Goal: Task Accomplishment & Management: Complete application form

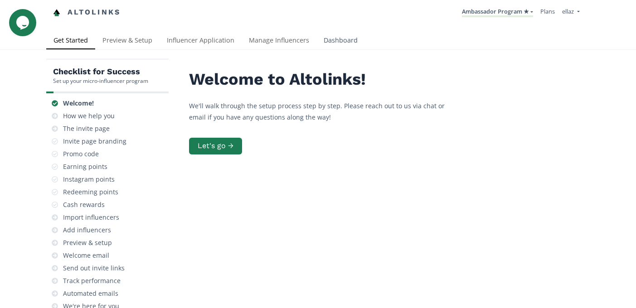
click at [335, 36] on link "Dashboard" at bounding box center [340, 41] width 49 height 18
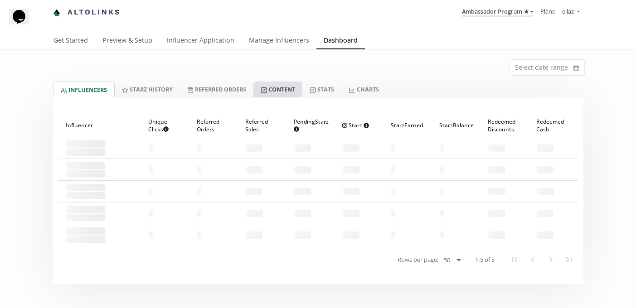
click at [287, 90] on link "Content" at bounding box center [277, 89] width 49 height 15
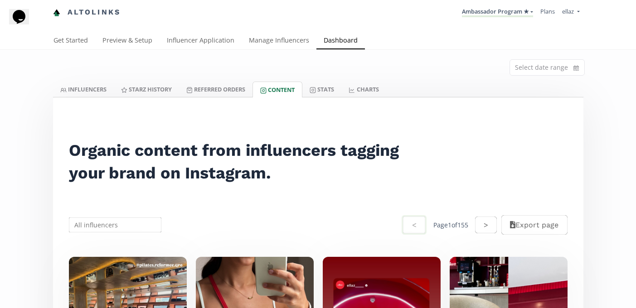
click at [475, 5] on li "Ambassador Program ★ KINEDU MACRO INFLUENCERS (prog ventas) Ambassador Program …" at bounding box center [497, 13] width 78 height 18
click at [473, 10] on link "Ambassador Program ★" at bounding box center [497, 12] width 71 height 10
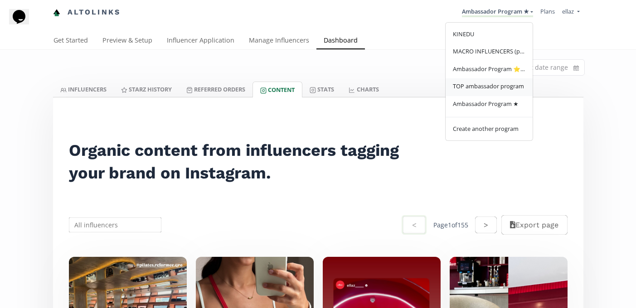
click at [473, 87] on span "TOP ambassador program" at bounding box center [488, 86] width 71 height 8
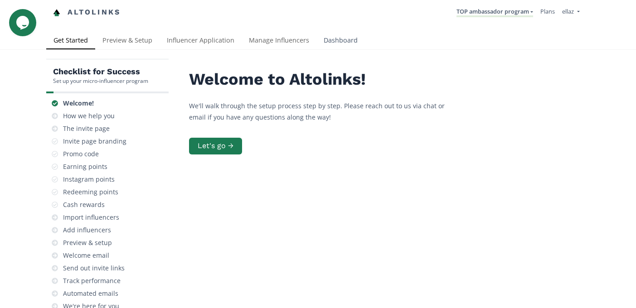
click at [339, 44] on link "Dashboard" at bounding box center [340, 41] width 49 height 18
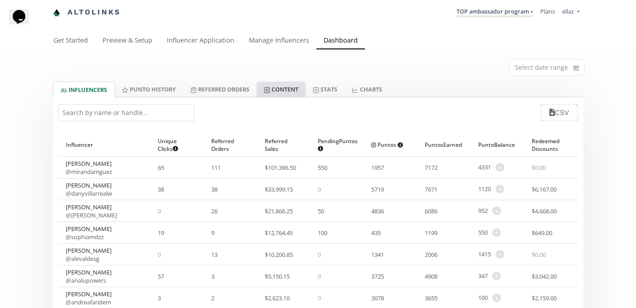
click at [280, 92] on link "Content" at bounding box center [281, 89] width 49 height 15
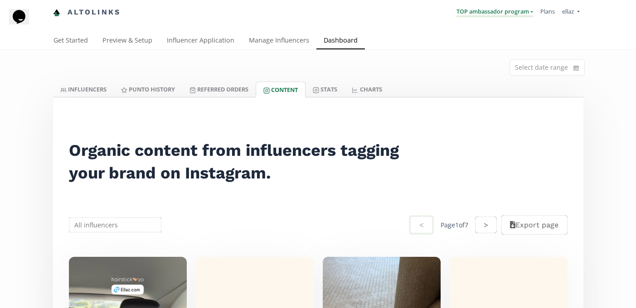
click at [501, 16] on link "TOP ambassador program" at bounding box center [494, 12] width 77 height 10
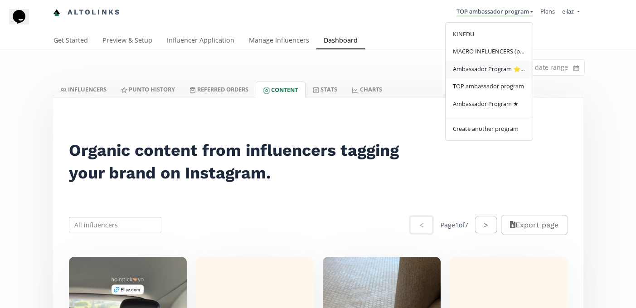
click at [504, 69] on span "Ambassador Program ⭐️⭐️" at bounding box center [489, 69] width 73 height 8
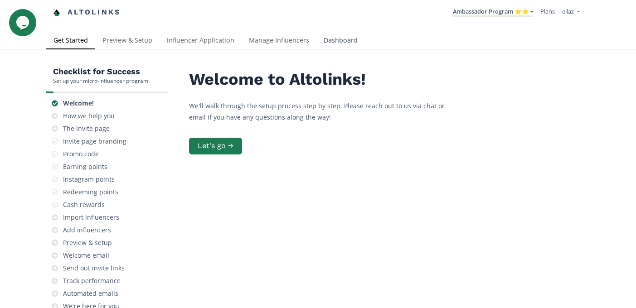
click at [343, 40] on link "Dashboard" at bounding box center [340, 41] width 49 height 18
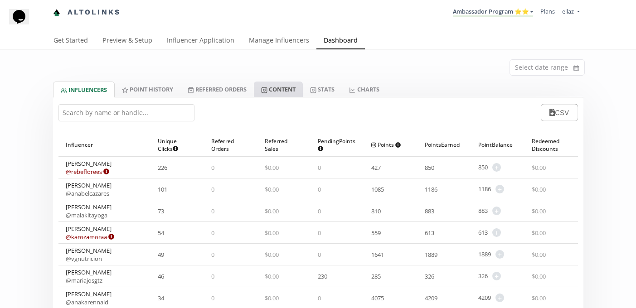
click at [292, 87] on link "Content" at bounding box center [278, 89] width 49 height 15
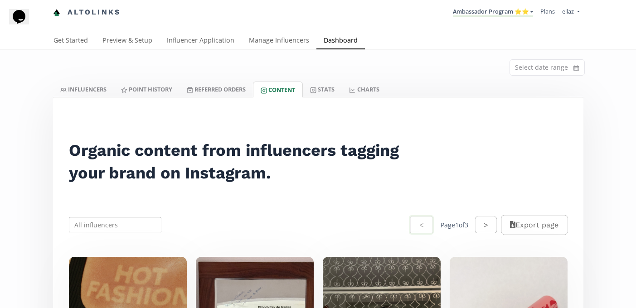
click at [514, 22] on nav "Altolinks Ambassador Program ⭐️⭐️ KINEDU MACRO INFLUENCERS (prog ventas) Ambass…" at bounding box center [318, 12] width 530 height 25
click at [514, 8] on link "Ambassador Program ⭐️⭐️" at bounding box center [493, 12] width 80 height 10
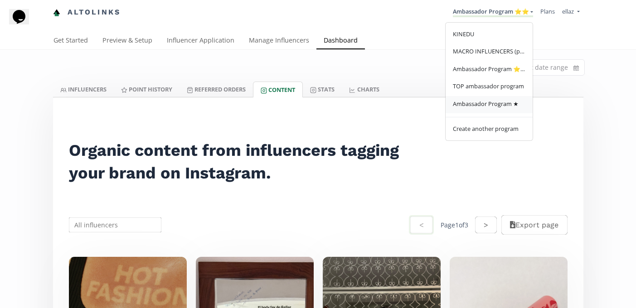
click at [515, 103] on span "Ambassador Program ★" at bounding box center [486, 104] width 66 height 8
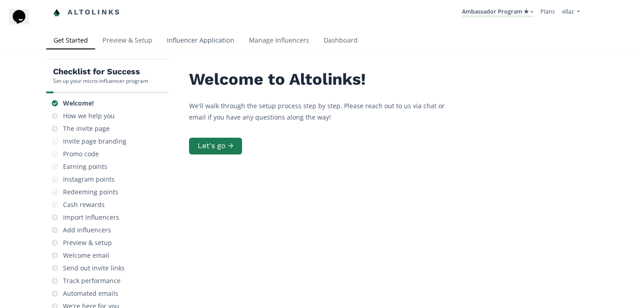
click at [213, 42] on link "Influencer Application" at bounding box center [201, 41] width 82 height 18
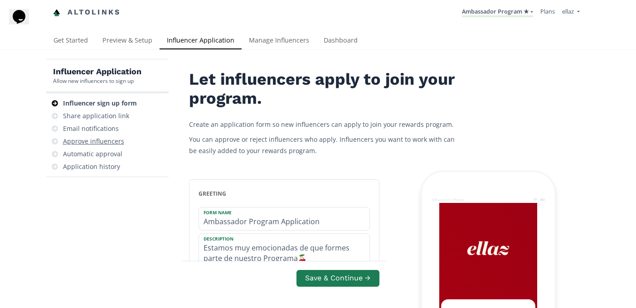
click at [107, 138] on div "Approve influencers" at bounding box center [93, 141] width 61 height 9
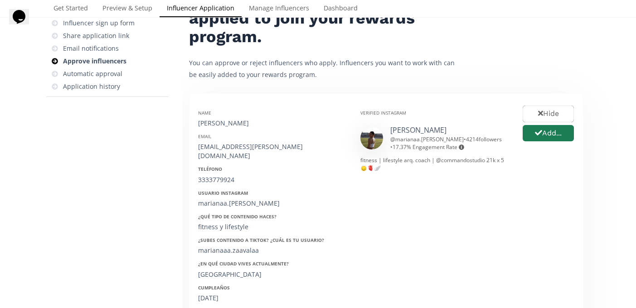
scroll to position [83, 0]
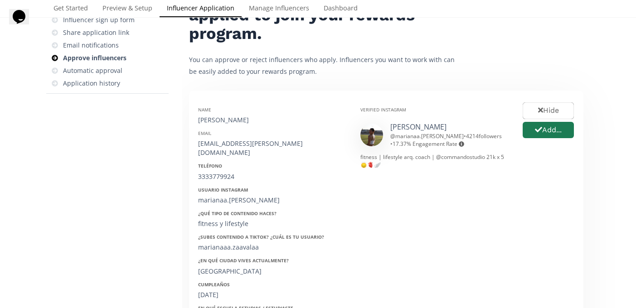
click at [220, 117] on div "[PERSON_NAME]" at bounding box center [272, 120] width 149 height 9
click at [220, 117] on div "Mariana Zavala" at bounding box center [272, 120] width 149 height 9
copy div "Mariana Zavala"
click at [223, 147] on div "zavalavera.mariana@gmail.com" at bounding box center [272, 148] width 149 height 18
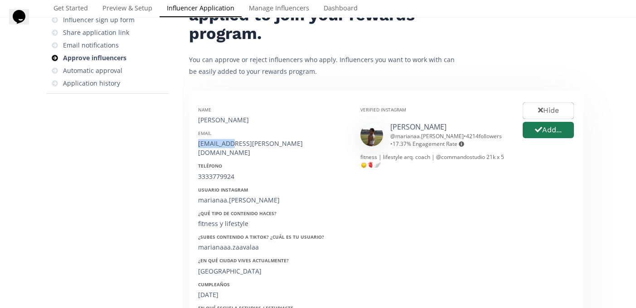
click at [223, 147] on div "zavalavera.mariana@gmail.com" at bounding box center [272, 148] width 149 height 18
copy div "zavalavera.mariana@gmail.com"
click at [213, 177] on div "Name Mariana Zavala Email zavalavera.mariana@gmail.com Teléfono 3333779924 Usua…" at bounding box center [272, 248] width 162 height 296
click at [212, 172] on div "3333779924" at bounding box center [272, 176] width 149 height 9
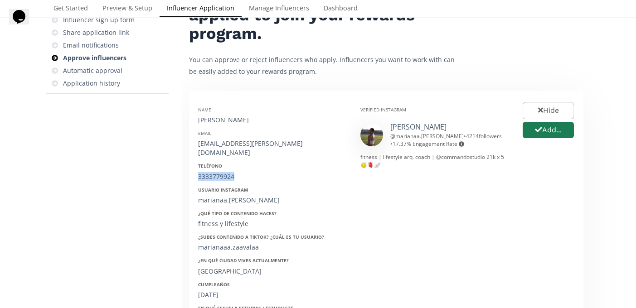
click at [212, 172] on div "3333779924" at bounding box center [272, 176] width 149 height 9
copy div "3333779924"
click at [217, 196] on div "marianaa.zavala" at bounding box center [272, 200] width 149 height 9
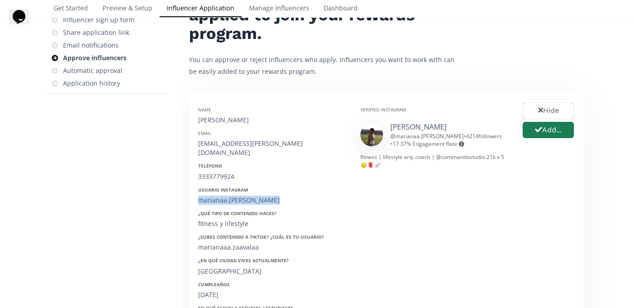
copy div "marianaa.zavala"
click at [215, 291] on div "26/05/2001" at bounding box center [272, 295] width 149 height 9
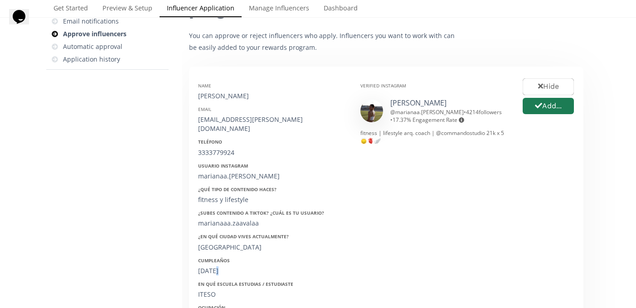
scroll to position [109, 0]
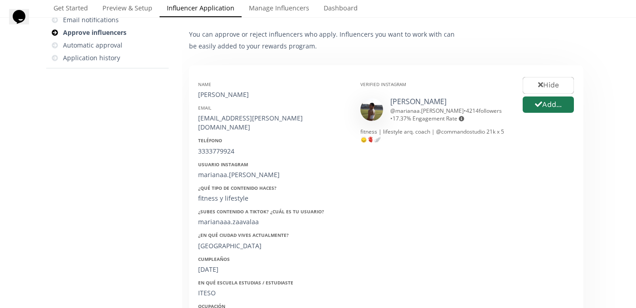
click at [219, 147] on div "3333779924" at bounding box center [272, 151] width 149 height 9
copy div "3333779924"
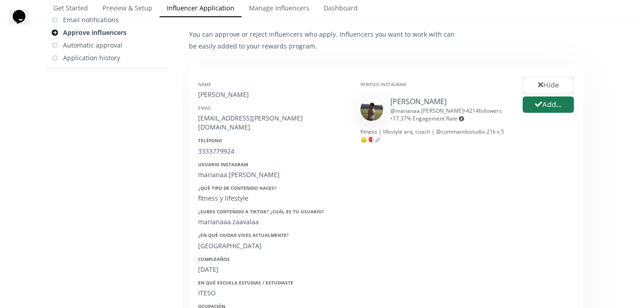
click at [210, 265] on div "26/05/2001" at bounding box center [272, 269] width 149 height 9
copy div "26/05/2001"
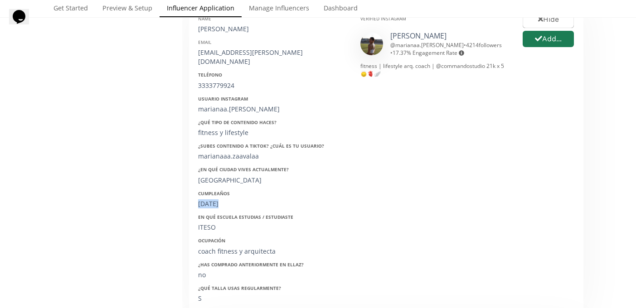
scroll to position [184, 0]
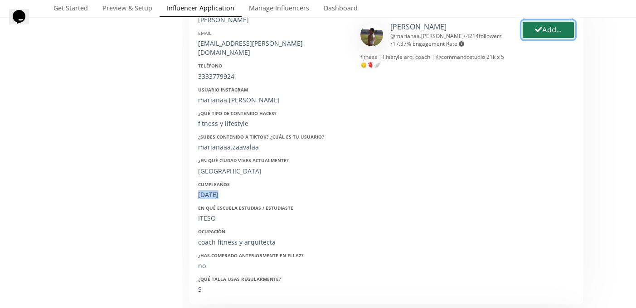
click at [552, 31] on button "Add..." at bounding box center [548, 29] width 54 height 19
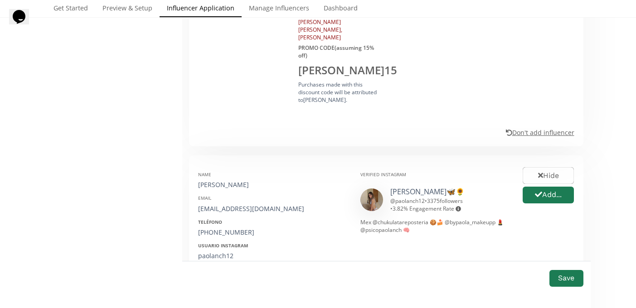
scroll to position [588, 0]
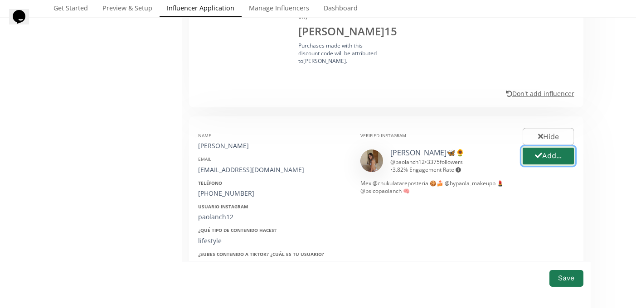
click at [539, 146] on button "Add..." at bounding box center [548, 155] width 54 height 19
click at [211, 141] on div "Paola Negrete" at bounding box center [272, 145] width 149 height 9
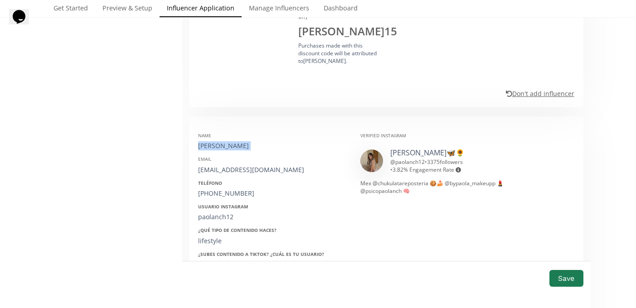
click at [211, 141] on div "Paola Negrete" at bounding box center [272, 145] width 149 height 9
copy div "Paola Negrete"
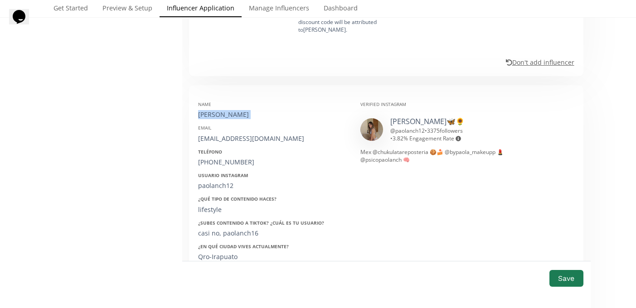
scroll to position [620, 0]
click at [233, 133] on div "paolanch16@hotmail.com" at bounding box center [272, 137] width 149 height 9
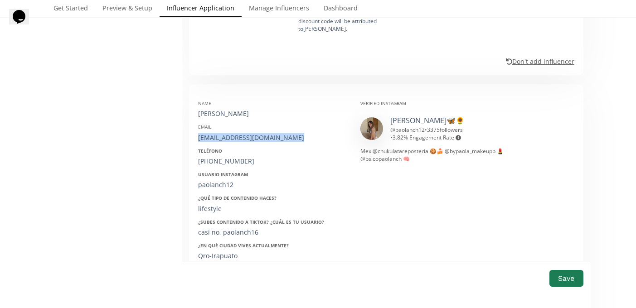
click at [233, 133] on div "paolanch16@hotmail.com" at bounding box center [272, 137] width 149 height 9
copy div "paolanch16@hotmail.com"
click at [213, 148] on div "Teléfono +52 462 1158682" at bounding box center [272, 157] width 149 height 18
click at [208, 157] on div "+52 462 1158682" at bounding box center [272, 161] width 149 height 9
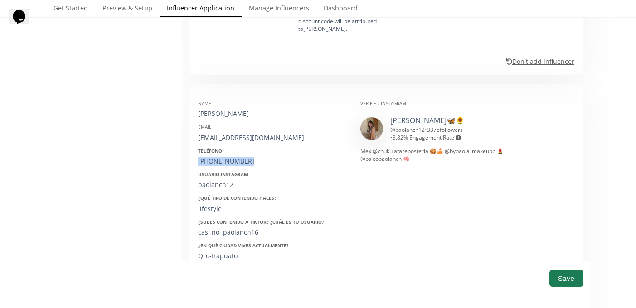
click at [208, 157] on div "+52 462 1158682" at bounding box center [272, 161] width 149 height 9
copy div "+52 462 1158682"
click at [221, 180] on div "paolanch12" at bounding box center [272, 184] width 149 height 9
copy div "paolanch12"
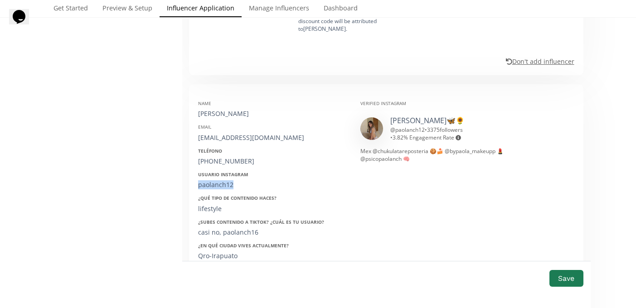
scroll to position [624, 0]
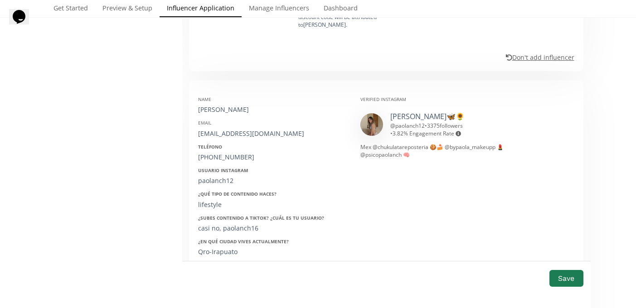
click at [217, 271] on div "16/02/2001" at bounding box center [272, 275] width 149 height 9
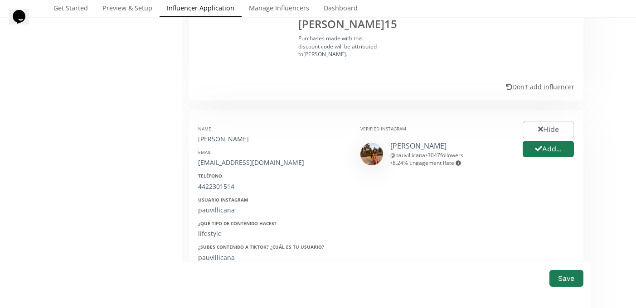
scroll to position [1128, 0]
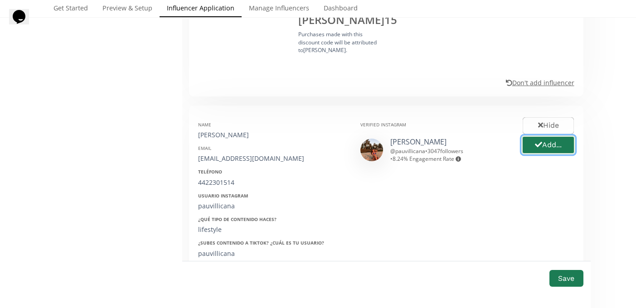
click at [533, 136] on button "Add..." at bounding box center [548, 145] width 54 height 19
click at [215, 131] on div "Pau Villicaña" at bounding box center [272, 135] width 149 height 9
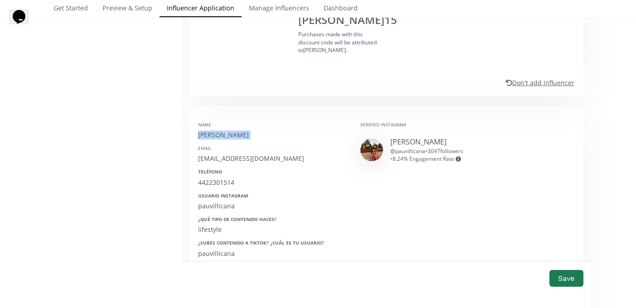
click at [215, 131] on div "Pau Villicaña" at bounding box center [272, 135] width 149 height 9
click at [231, 154] on div "pauvillicanag@gmail.com" at bounding box center [272, 158] width 149 height 9
click at [219, 178] on div "4422301514" at bounding box center [272, 182] width 149 height 9
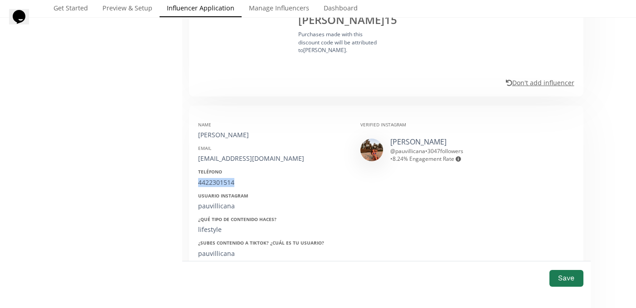
click at [219, 178] on div "4422301514" at bounding box center [272, 182] width 149 height 9
click at [212, 202] on div "pauvillicana" at bounding box center [272, 206] width 149 height 9
click at [218, 296] on div "02/05/2000" at bounding box center [272, 300] width 149 height 9
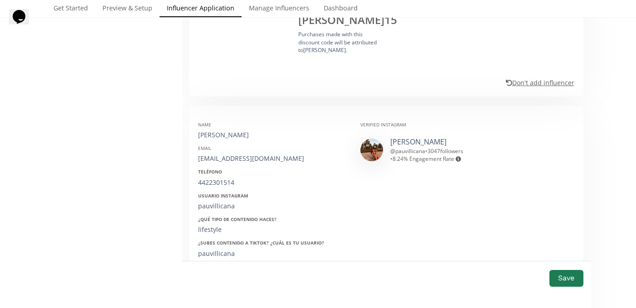
click at [218, 296] on div "02/05/2000" at bounding box center [272, 300] width 149 height 9
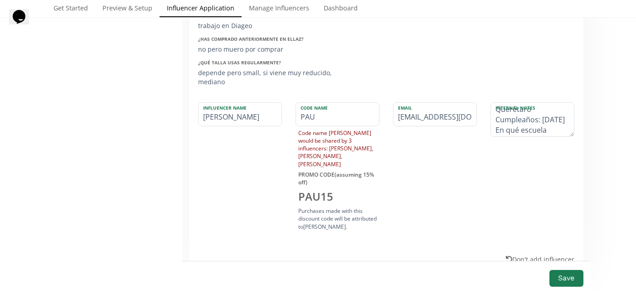
scroll to position [1465, 0]
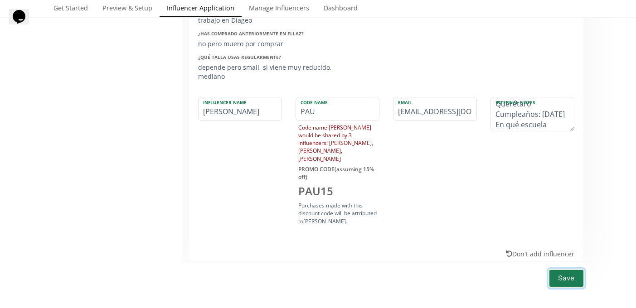
click at [571, 269] on button "Save" at bounding box center [566, 278] width 36 height 19
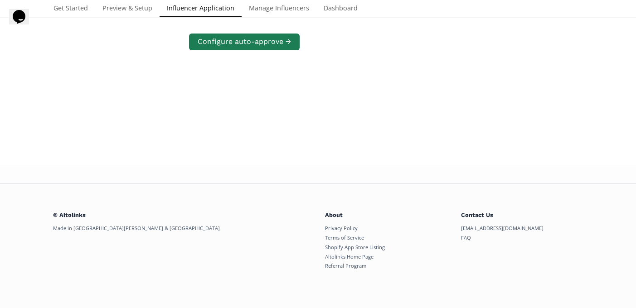
scroll to position [182, 0]
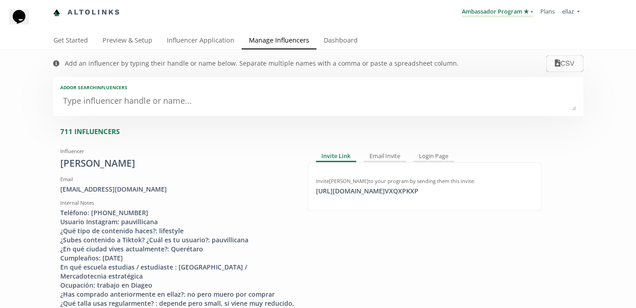
click at [470, 10] on link "Ambassador Program ★" at bounding box center [497, 12] width 71 height 10
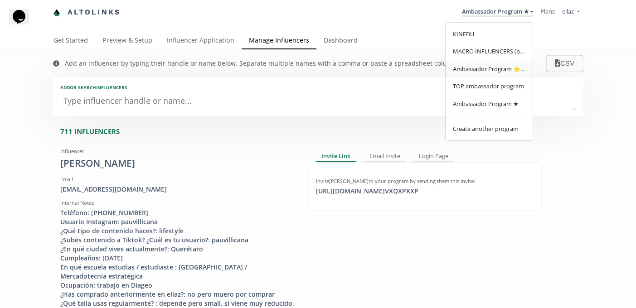
click at [492, 71] on span "Ambassador Program ⭐️⭐️" at bounding box center [489, 69] width 73 height 8
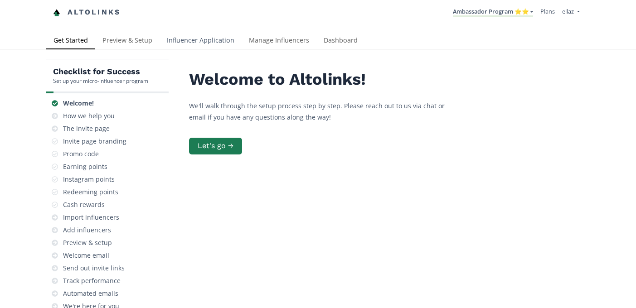
click at [201, 45] on link "Influencer Application" at bounding box center [201, 41] width 82 height 18
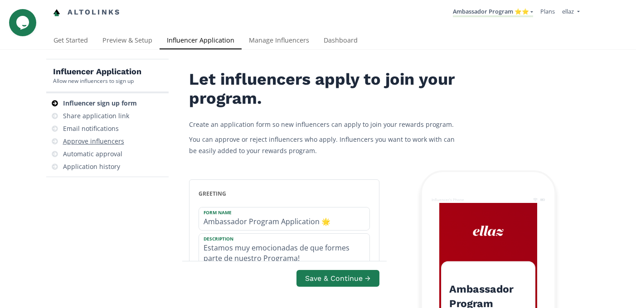
click at [102, 144] on div "Approve influencers" at bounding box center [93, 141] width 61 height 9
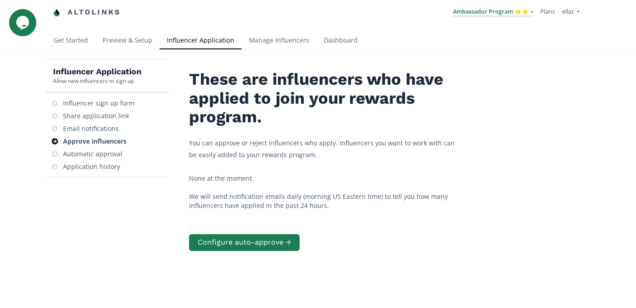
click at [509, 10] on link "Ambassador Program ⭐️⭐️" at bounding box center [493, 12] width 80 height 10
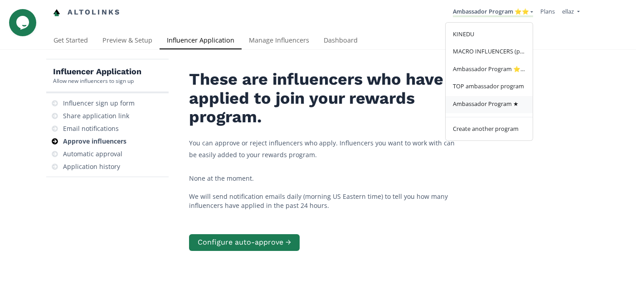
click at [501, 102] on span "Ambassador Program ★" at bounding box center [486, 104] width 66 height 8
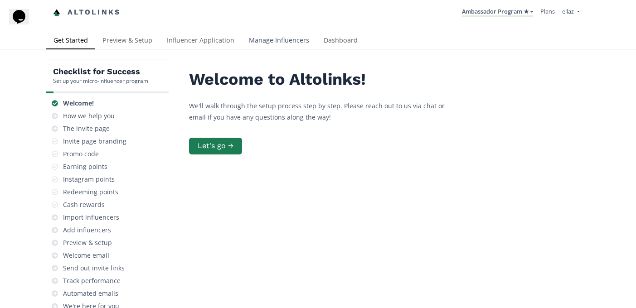
click at [276, 43] on link "Manage Influencers" at bounding box center [279, 41] width 75 height 18
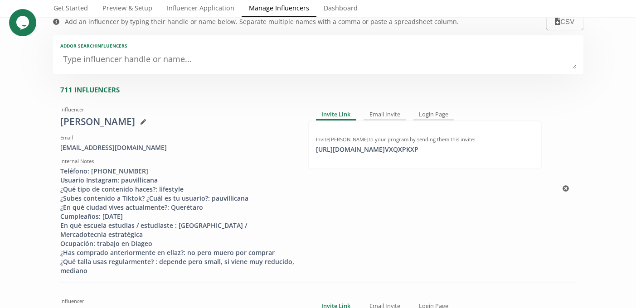
scroll to position [45, 0]
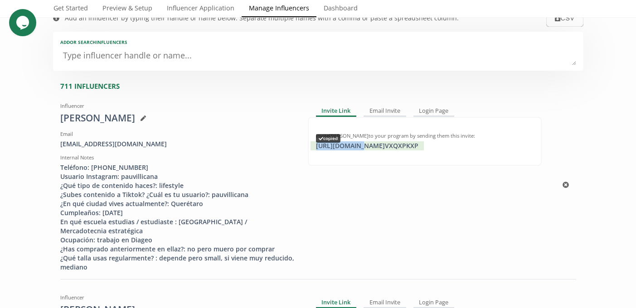
click at [355, 147] on div "https://app.altolinks.com/invite/ VXQXPKXP copied" at bounding box center [366, 145] width 113 height 9
